Goal: Task Accomplishment & Management: Manage account settings

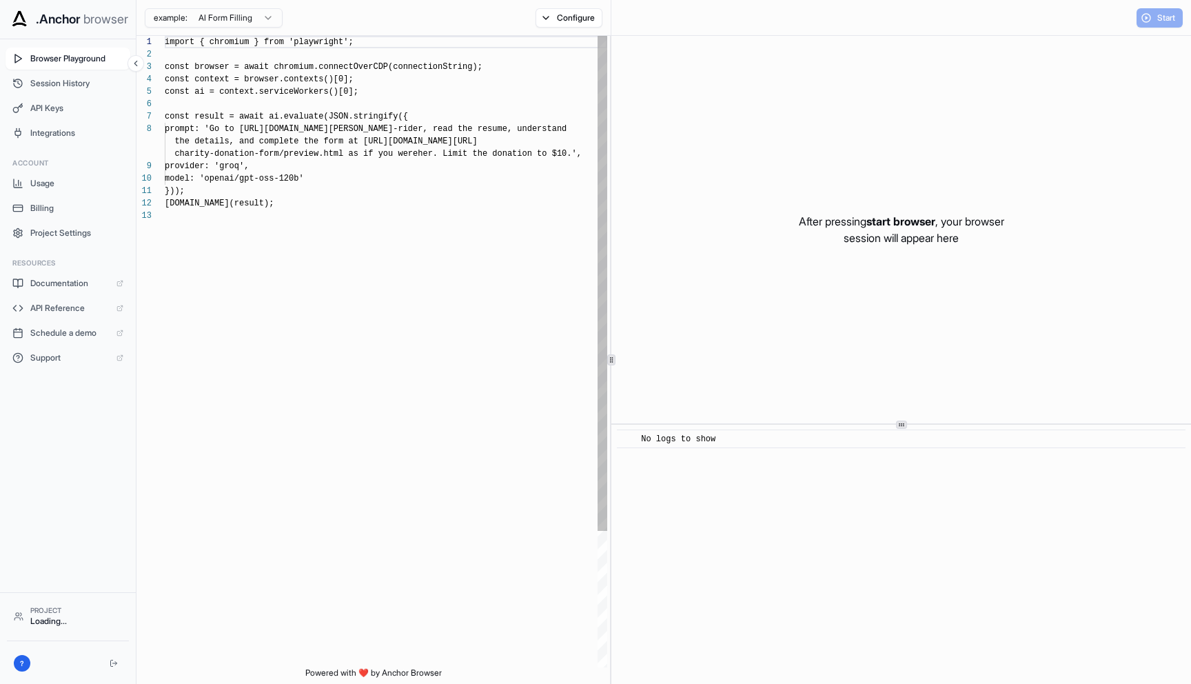
scroll to position [99, 0]
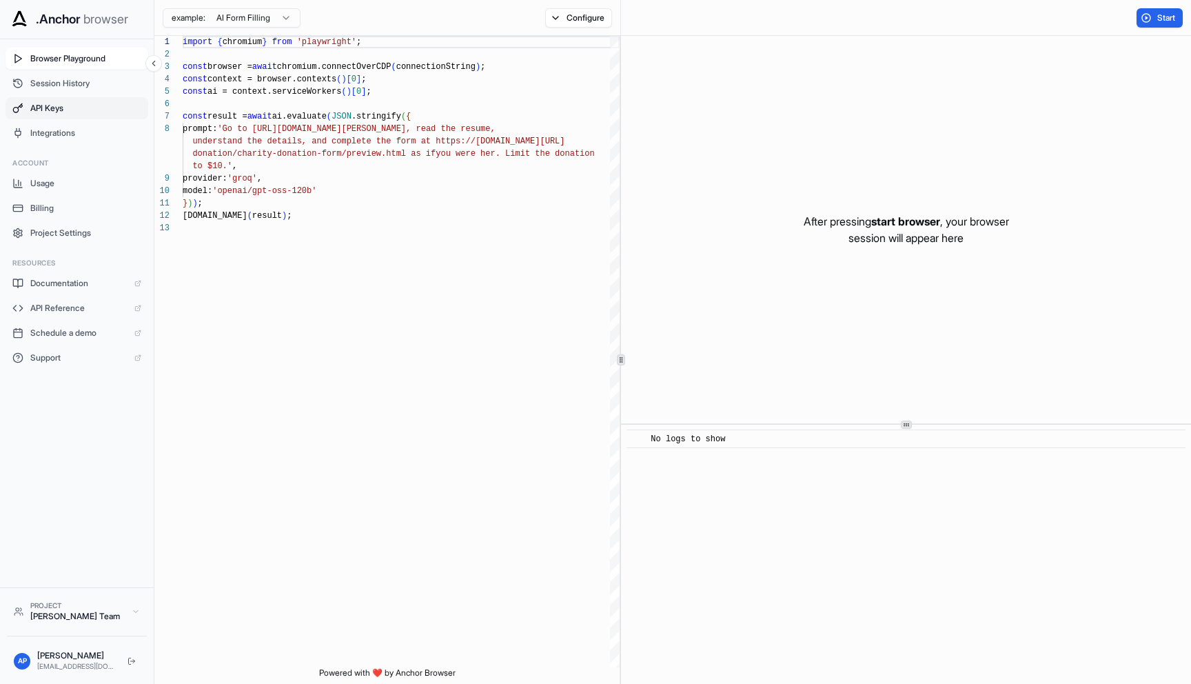
click at [83, 103] on span "API Keys" at bounding box center [85, 108] width 111 height 11
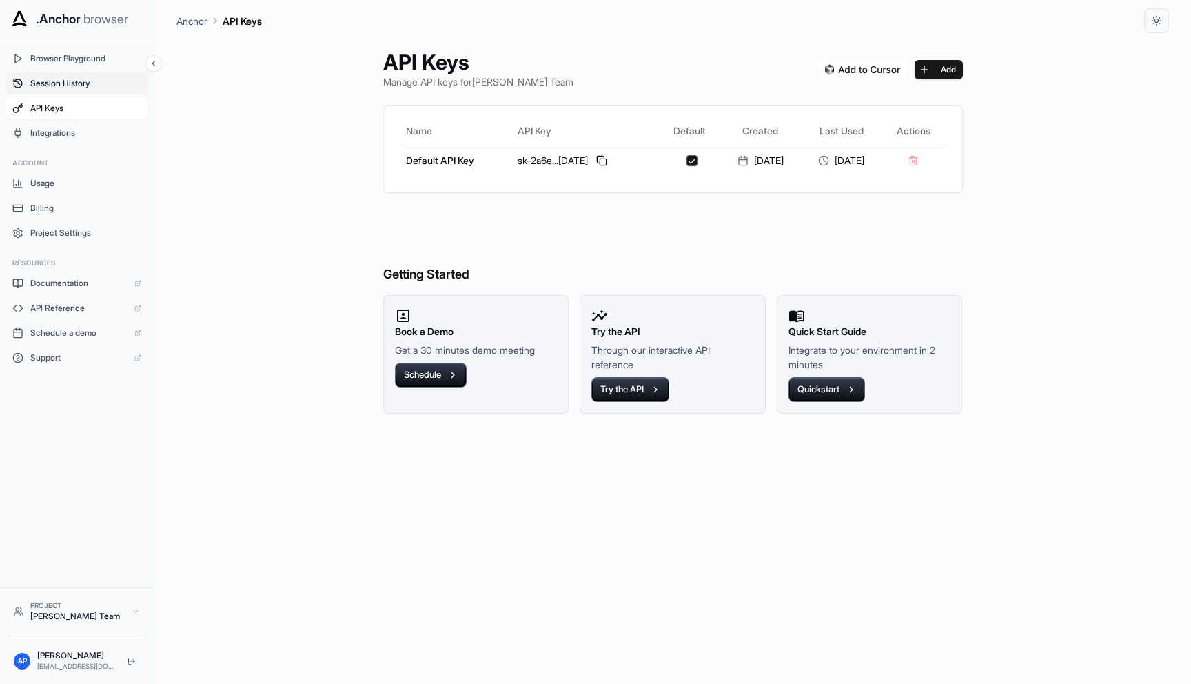
click at [95, 87] on span "Session History" at bounding box center [85, 83] width 111 height 11
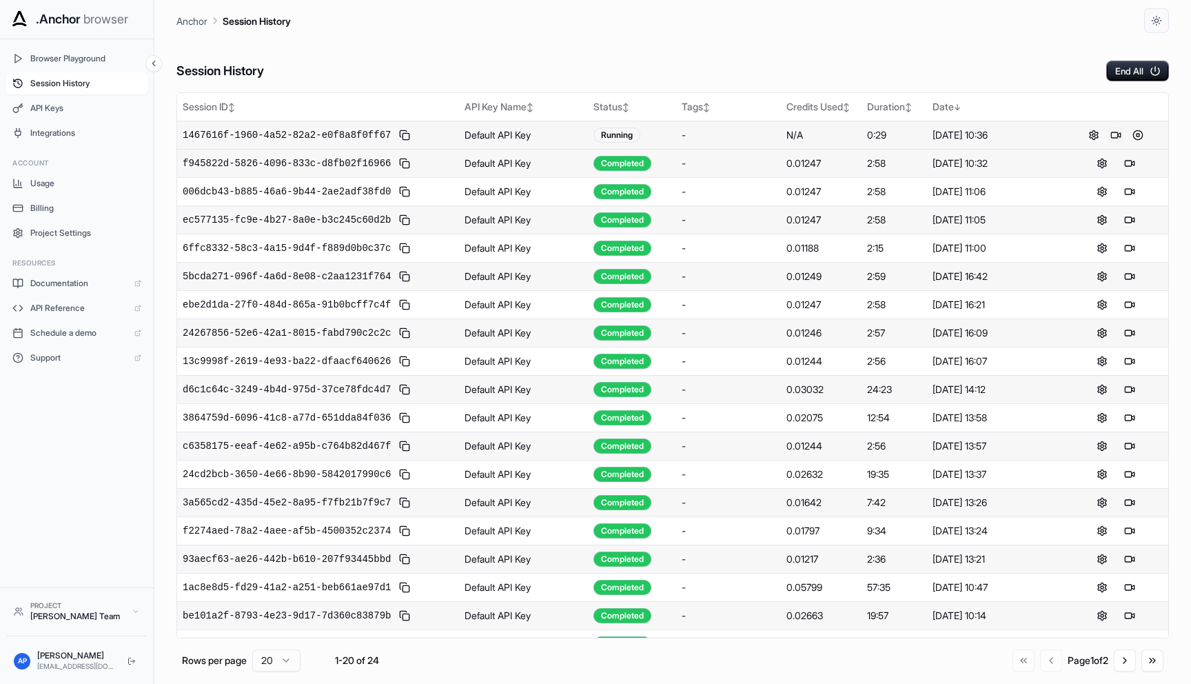
click at [1118, 134] on button at bounding box center [1115, 135] width 17 height 17
click at [1136, 76] on button "End All" at bounding box center [1137, 71] width 63 height 21
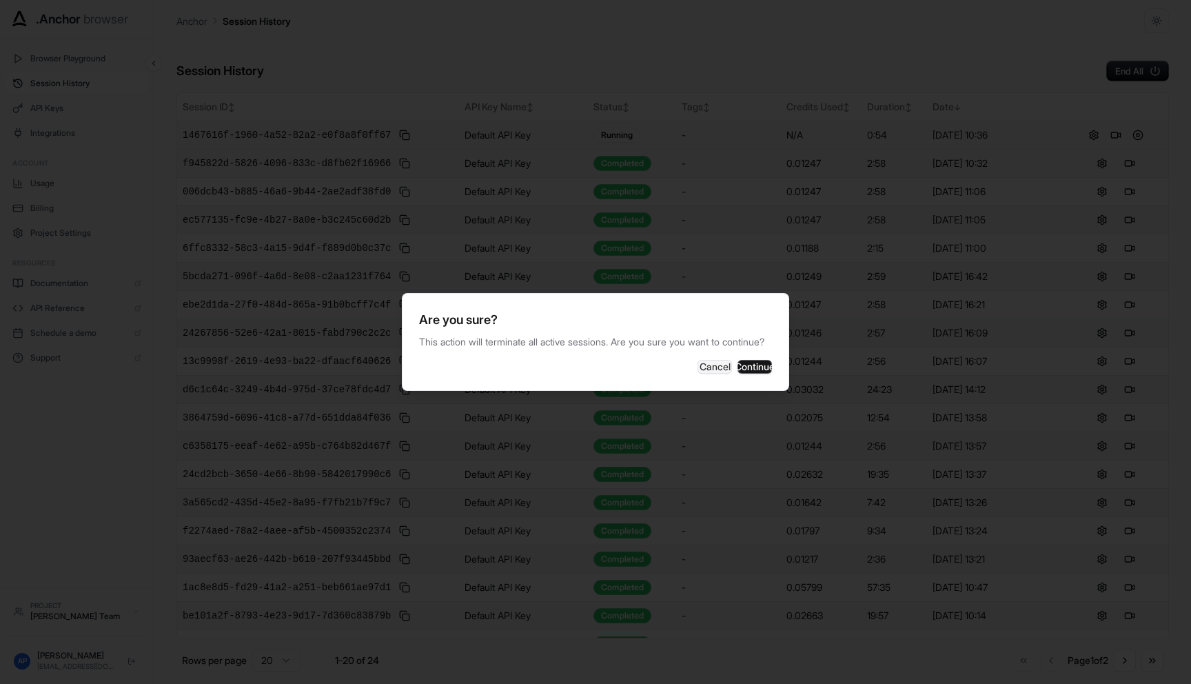
click at [737, 388] on div "Are you sure? This action will terminate all active sessions. Are you sure you …" at bounding box center [595, 342] width 387 height 98
click at [743, 373] on button "Continue" at bounding box center [754, 367] width 34 height 14
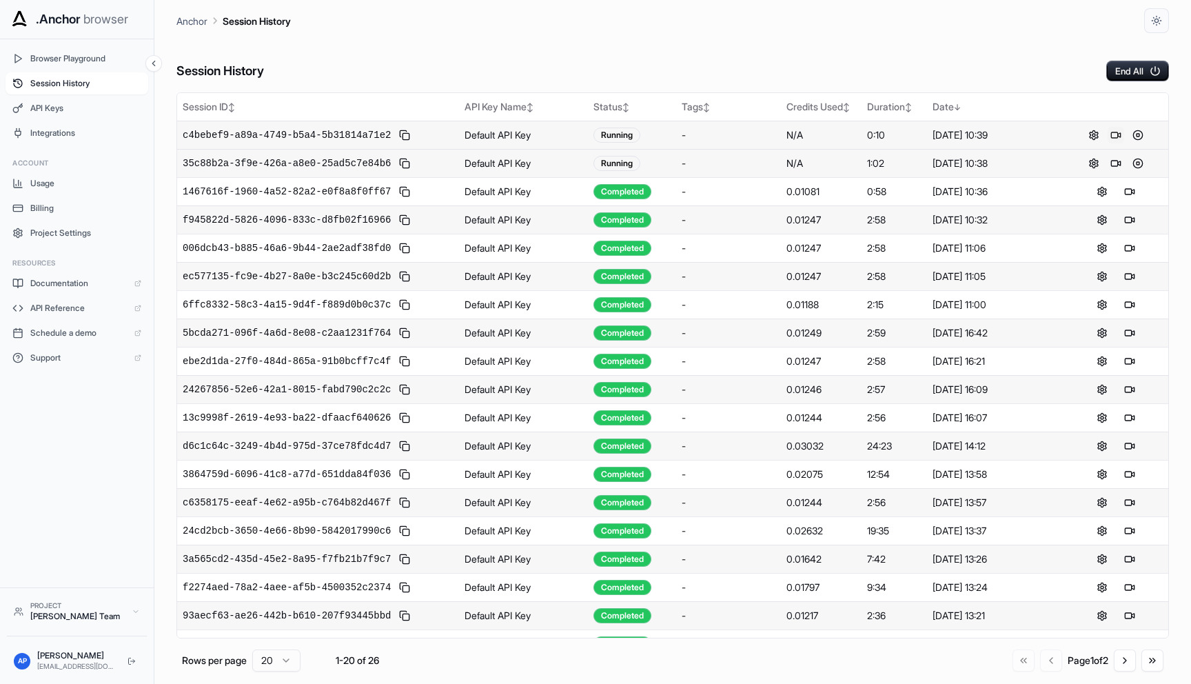
click at [1113, 136] on button at bounding box center [1115, 135] width 17 height 17
click at [1113, 138] on button at bounding box center [1115, 135] width 17 height 17
click at [1129, 70] on button "End All" at bounding box center [1137, 71] width 63 height 21
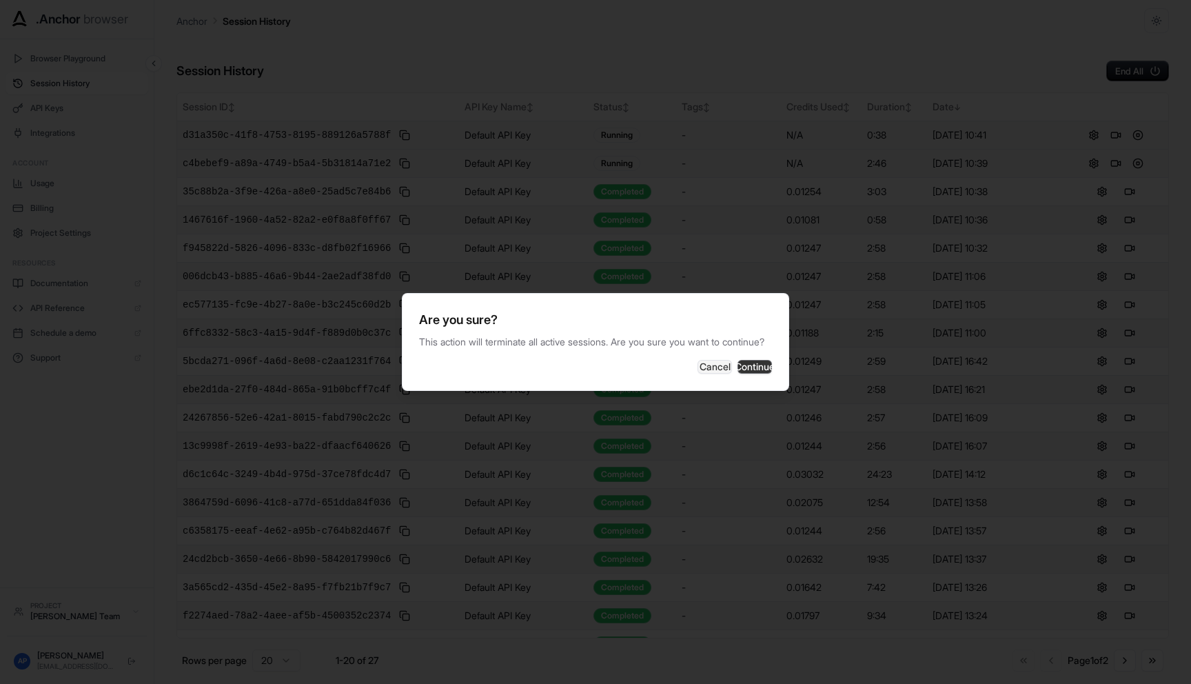
click at [744, 373] on button "Continue" at bounding box center [754, 367] width 34 height 14
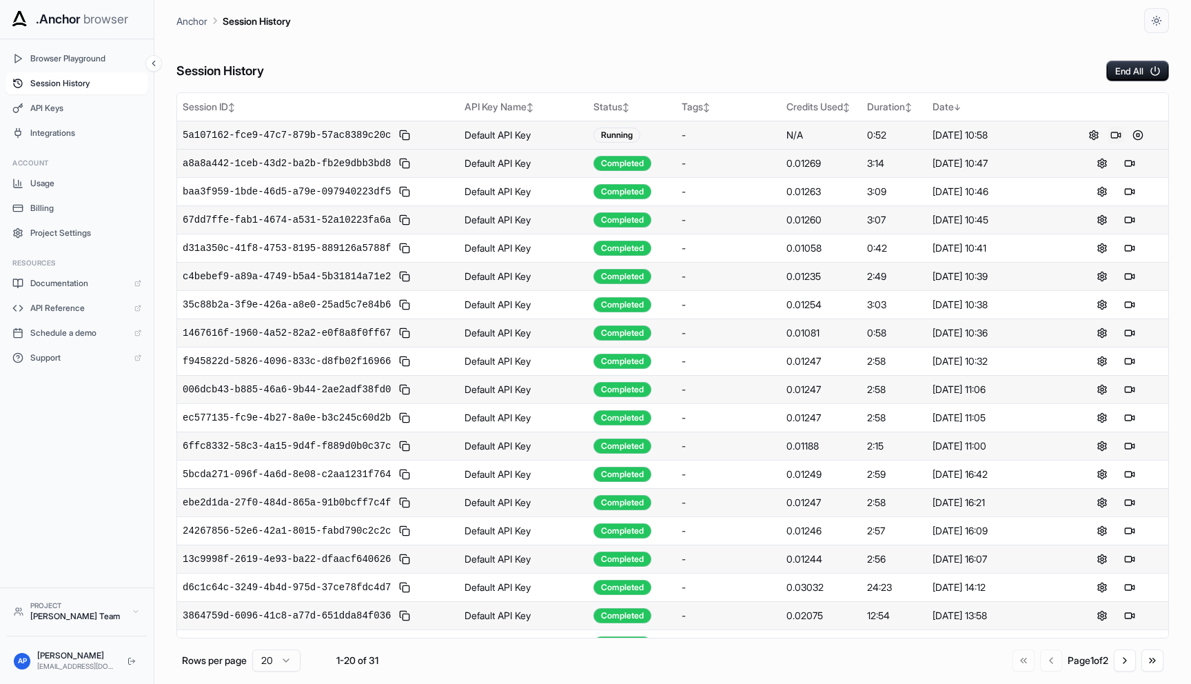
click at [1118, 141] on button at bounding box center [1115, 135] width 17 height 17
click at [1125, 65] on button "End All" at bounding box center [1137, 71] width 63 height 21
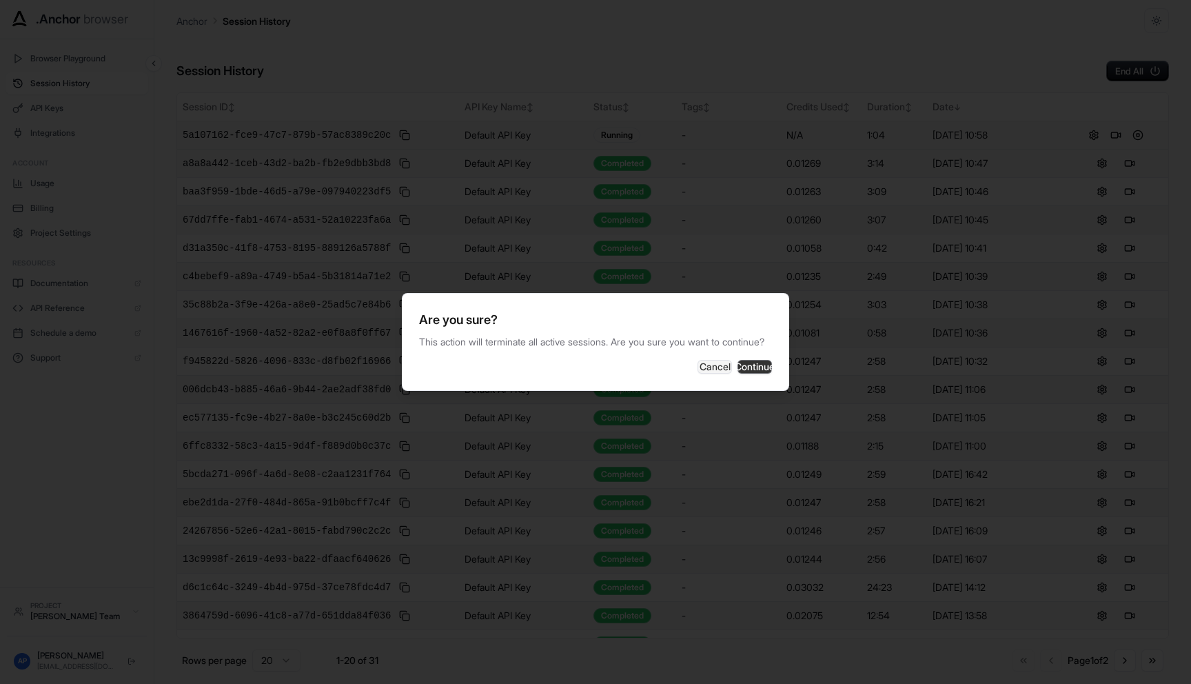
click at [737, 373] on button "Continue" at bounding box center [754, 367] width 34 height 14
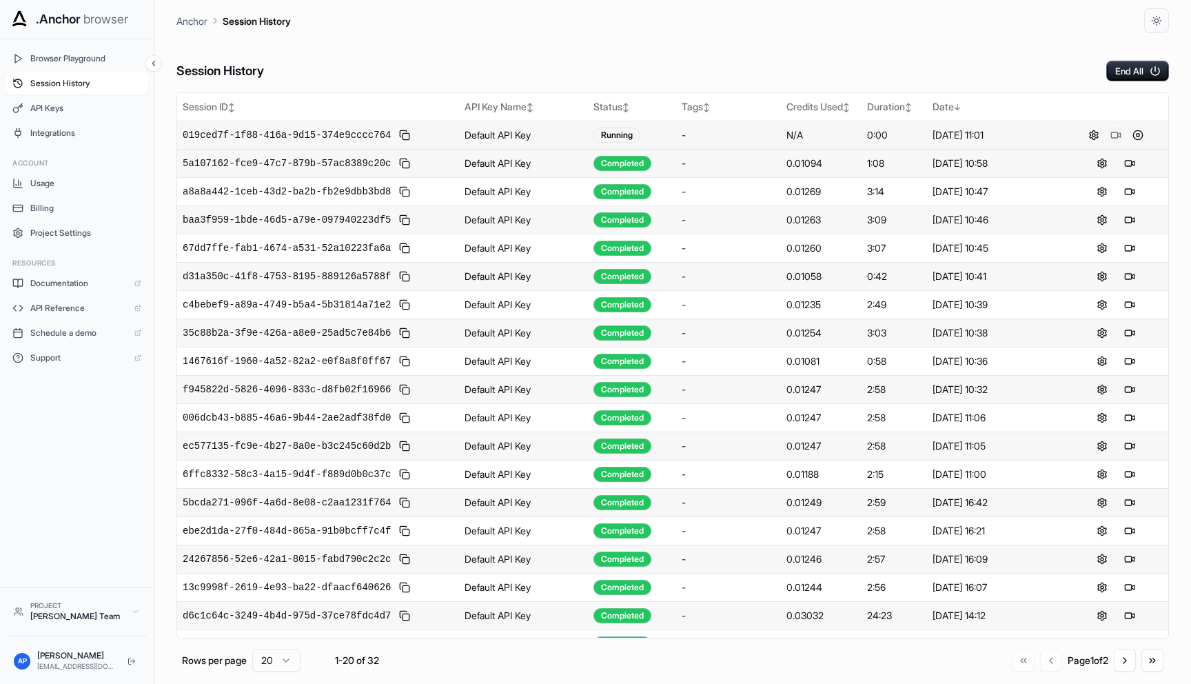
click at [1113, 133] on button at bounding box center [1115, 135] width 17 height 17
click at [1118, 135] on button at bounding box center [1115, 135] width 17 height 17
click at [1136, 70] on button "End All" at bounding box center [1137, 71] width 63 height 21
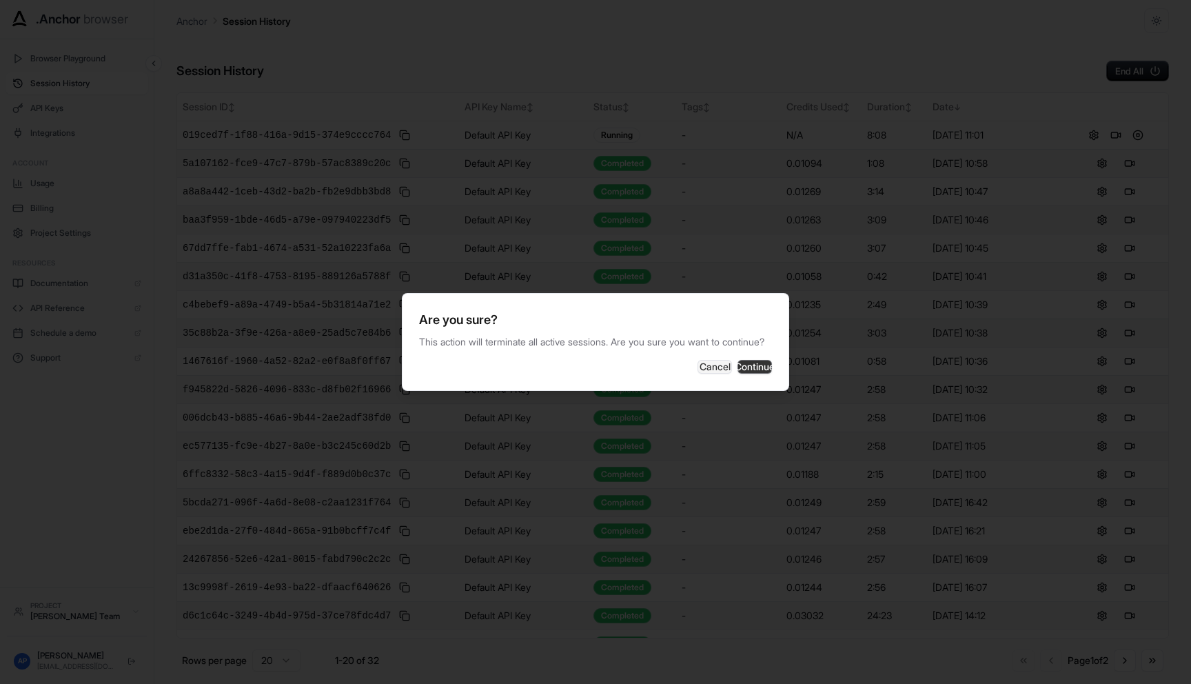
click at [753, 368] on button "Continue" at bounding box center [754, 367] width 34 height 14
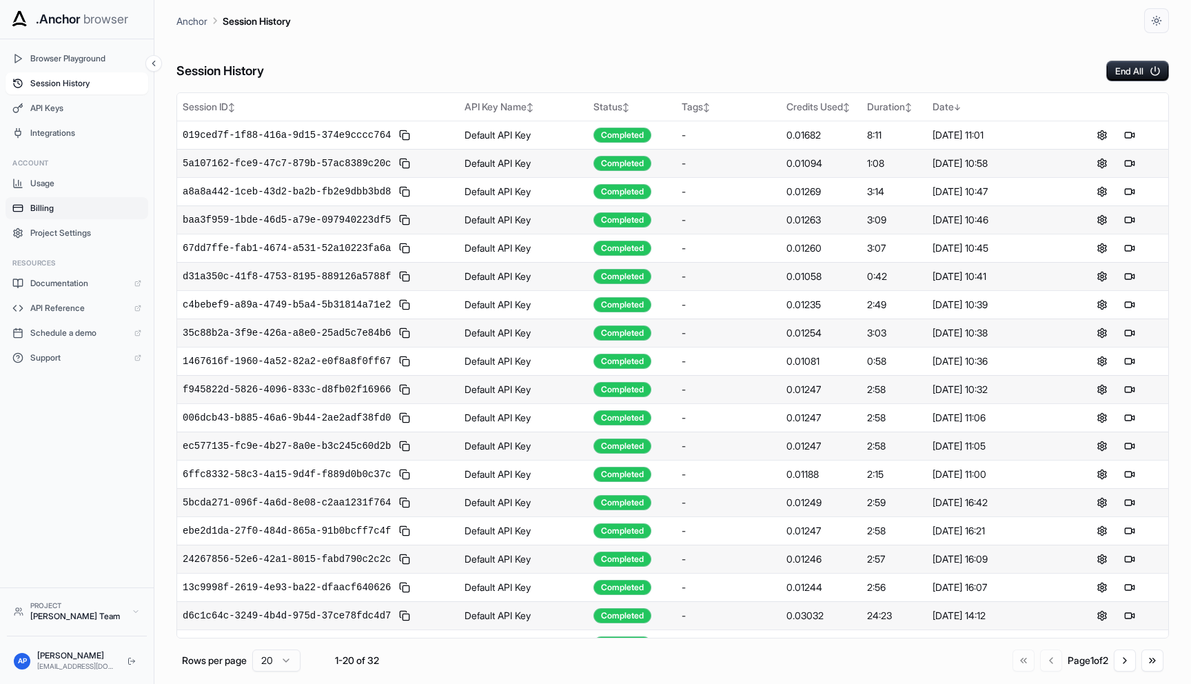
click at [72, 215] on button "Billing" at bounding box center [77, 208] width 143 height 22
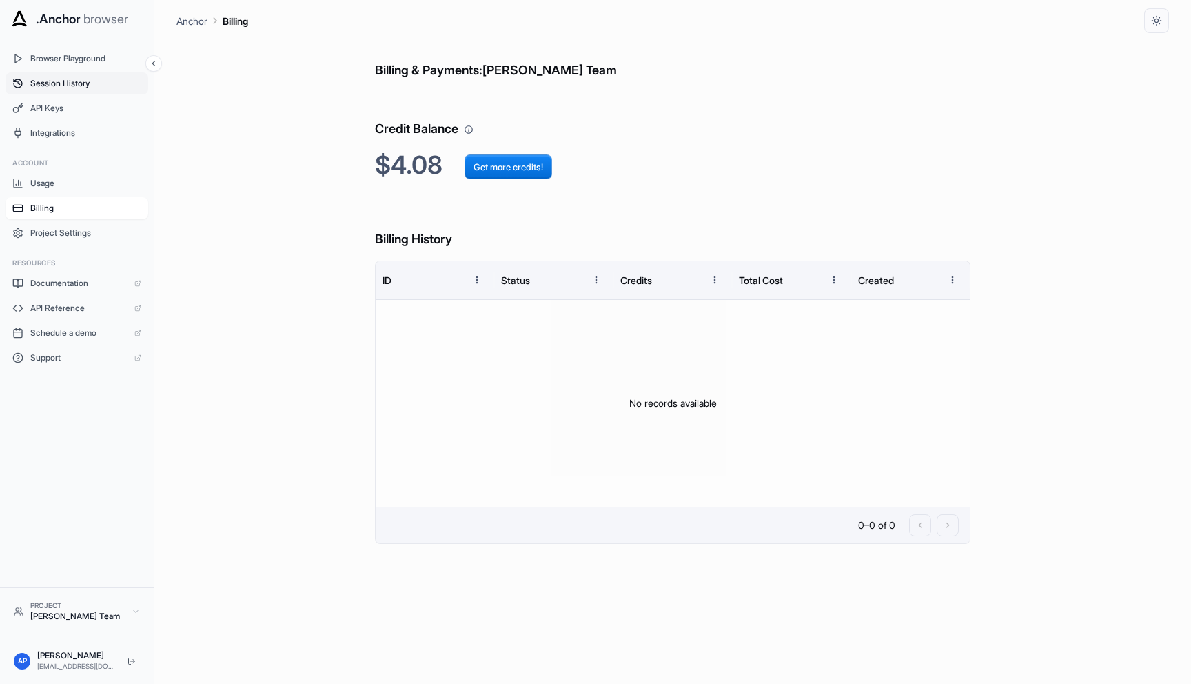
click at [76, 84] on span "Session History" at bounding box center [85, 83] width 111 height 11
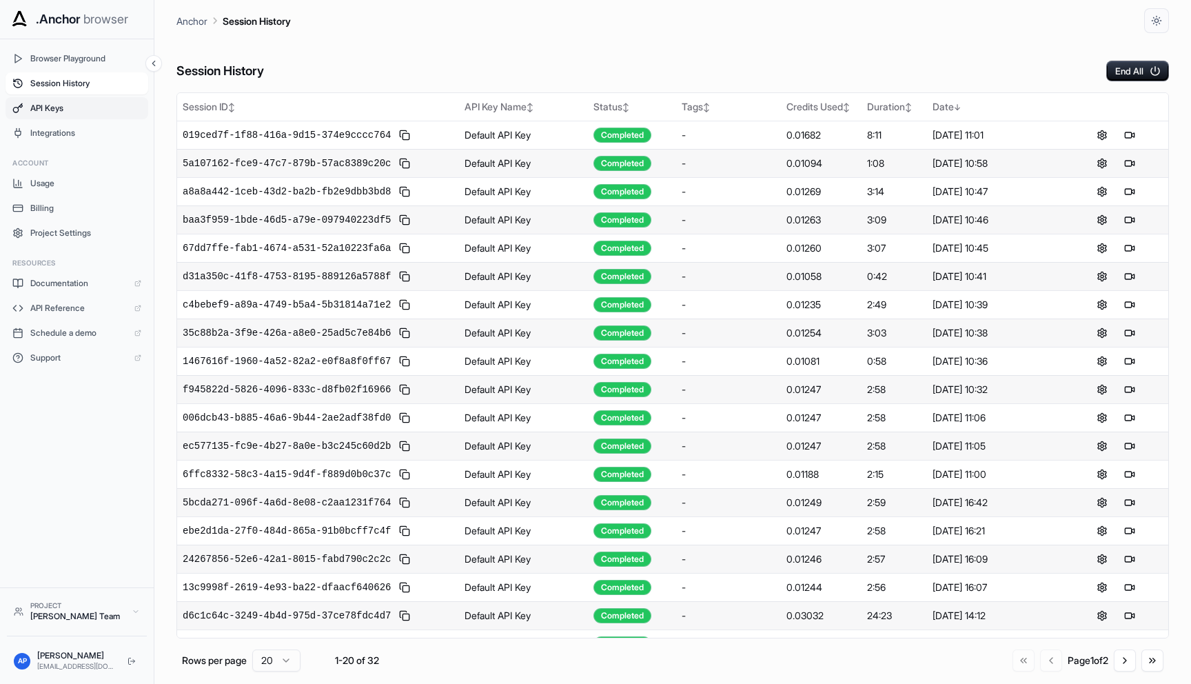
click at [32, 114] on button "API Keys" at bounding box center [77, 108] width 143 height 22
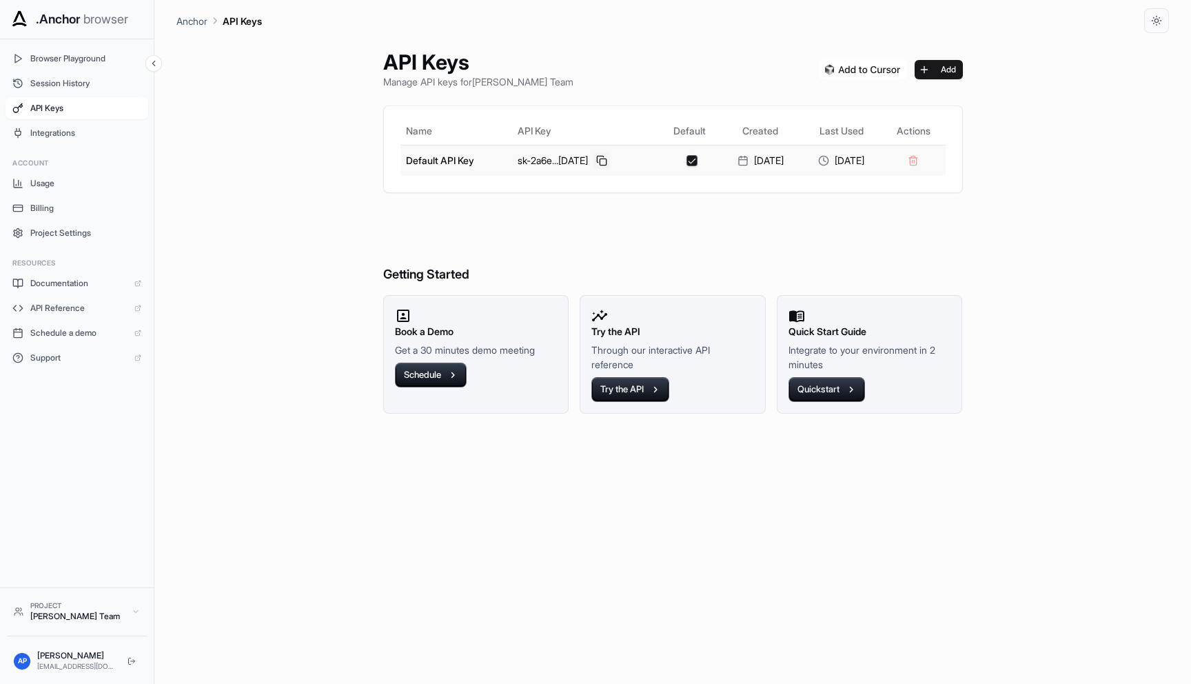
click at [593, 160] on button at bounding box center [601, 160] width 17 height 17
click at [66, 78] on span "Session History" at bounding box center [85, 83] width 111 height 11
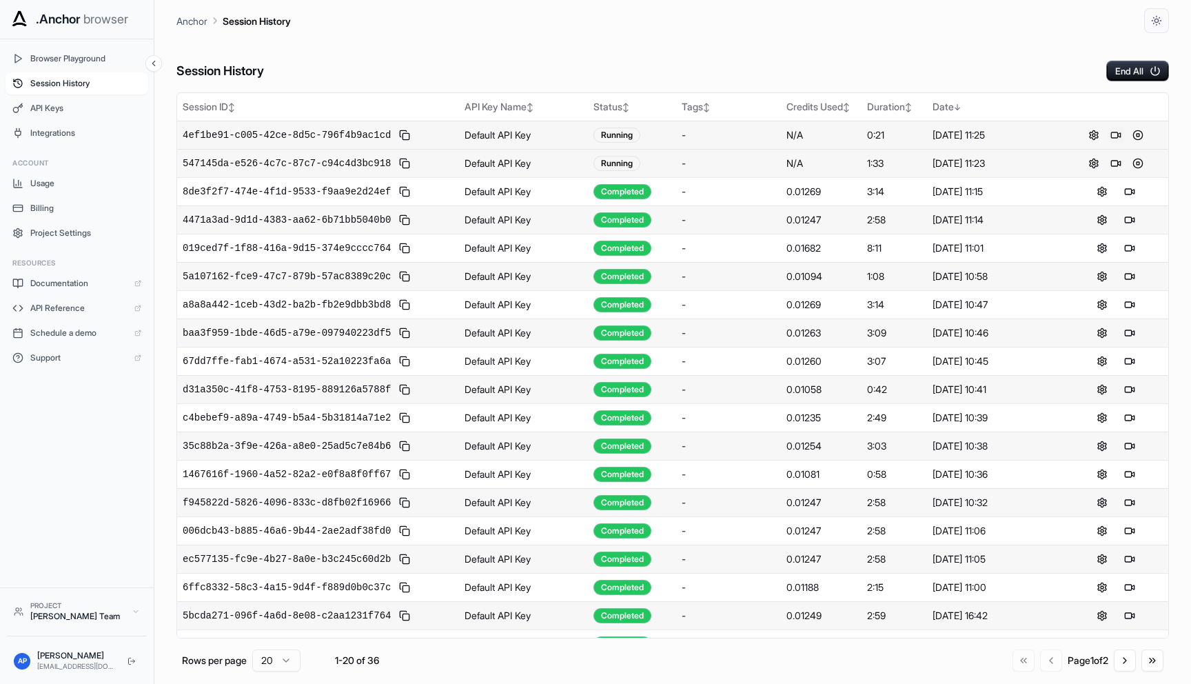
click at [1113, 132] on button at bounding box center [1115, 135] width 17 height 17
